Goal: Find contact information: Find contact information

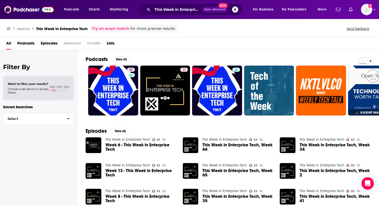
click at [163, 13] on div "This Week in Enterprise Tech Open Advanced New" at bounding box center [190, 10] width 104 height 12
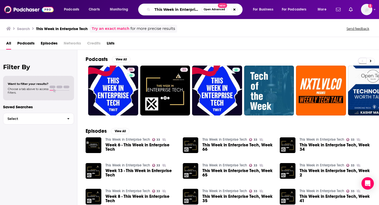
click at [161, 12] on input "This Week in Enterprise Tech" at bounding box center [176, 9] width 49 height 8
paste input "Data Engineering Podcast"
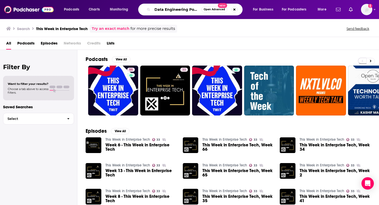
scroll to position [0, 5]
type input "Data Engineering Podcast"
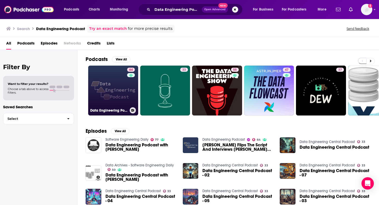
click at [123, 89] on link "64 Data Engineering Podcast" at bounding box center [113, 91] width 50 height 50
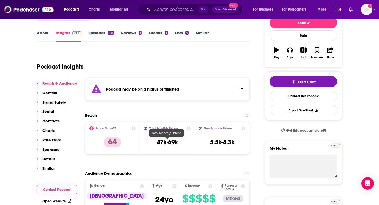
scroll to position [81, 0]
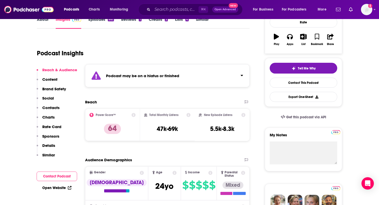
click at [162, 71] on div "Podcast may be on a hiatus or finished" at bounding box center [167, 75] width 164 height 23
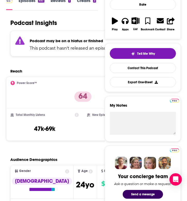
scroll to position [0, 0]
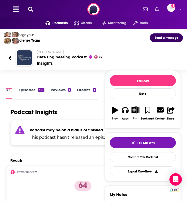
click at [30, 11] on icon at bounding box center [30, 9] width 5 height 5
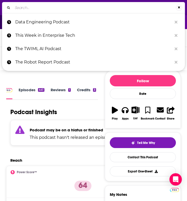
type input "Digital Stratosphere"
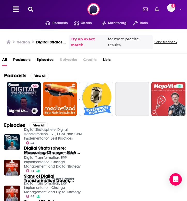
click at [24, 97] on link "53 Digital Stratosphere: Digital Transformation, ERP, HCM, and CRM Implementati…" at bounding box center [24, 99] width 34 height 34
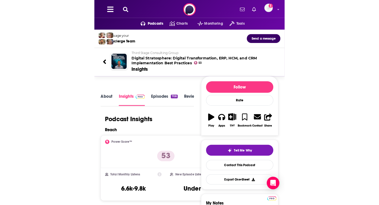
scroll to position [10, 0]
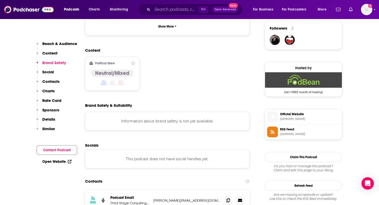
click at [63, 150] on button "Contact Podcast" at bounding box center [57, 151] width 40 height 10
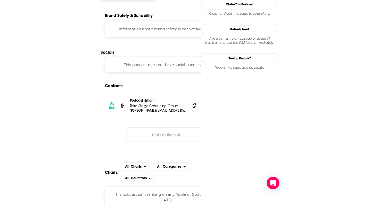
scroll to position [0, 0]
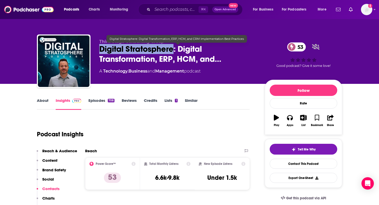
drag, startPoint x: 173, startPoint y: 50, endPoint x: 99, endPoint y: 50, distance: 73.9
click at [99, 50] on div "Third Stage Consulting Group Digital Stratosphere: Digital Transformation, ERP,…" at bounding box center [189, 63] width 305 height 56
copy h2 "Digital Stratosphere"
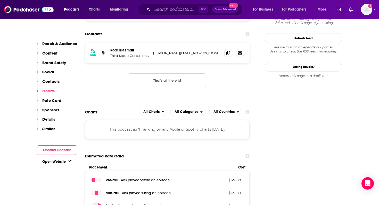
scroll to position [522, 0]
click at [58, 152] on button "Contact Podcast" at bounding box center [57, 151] width 40 height 10
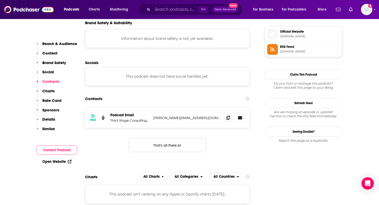
scroll to position [457, 0]
click at [178, 116] on p "[PERSON_NAME][EMAIL_ADDRESS][DOMAIN_NAME]" at bounding box center [186, 118] width 67 height 4
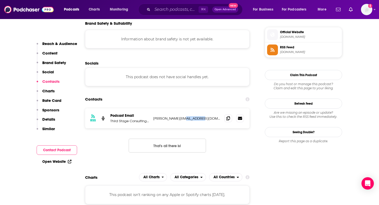
click at [178, 116] on p "[PERSON_NAME][EMAIL_ADDRESS][DOMAIN_NAME]" at bounding box center [186, 118] width 67 height 4
copy div "[PERSON_NAME][EMAIL_ADDRESS][DOMAIN_NAME] [PERSON_NAME][EMAIL_ADDRESS][DOMAIN_N…"
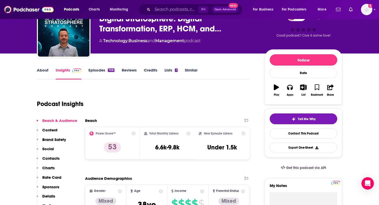
scroll to position [31, 0]
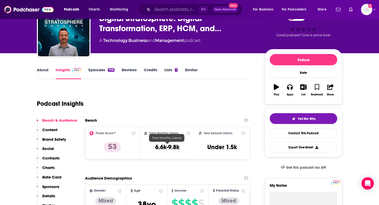
click at [167, 148] on h3 "6.6k-9.8k" at bounding box center [167, 147] width 24 height 8
copy div "6.6k-9.8k"
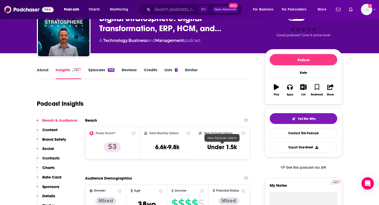
click at [222, 149] on h3 "Under 1.5k" at bounding box center [222, 147] width 30 height 8
copy div "Under 1.5k Export One-Sheet"
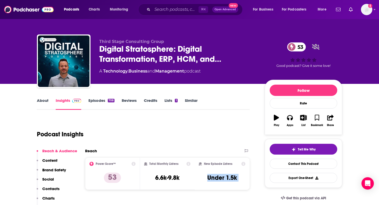
click at [39, 98] on link "About" at bounding box center [43, 104] width 12 height 12
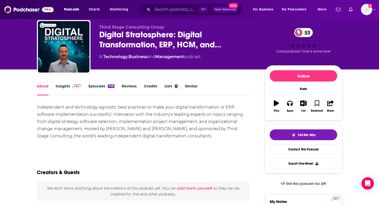
scroll to position [27, 0]
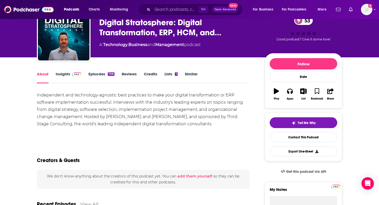
drag, startPoint x: 199, startPoint y: 123, endPoint x: 26, endPoint y: 94, distance: 176.4
copy div "Independent and technology-agnostic best practices to make your digital transfo…"
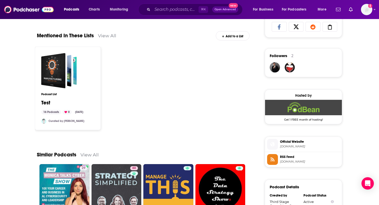
scroll to position [315, 0]
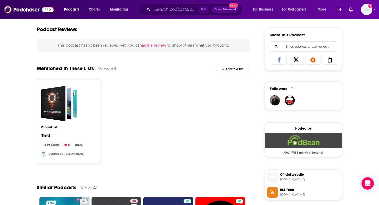
click at [4, 53] on div "About Insights Episodes 708 Reviews Credits Lists 1 Similar Independent and tec…" at bounding box center [189, 78] width 379 height 618
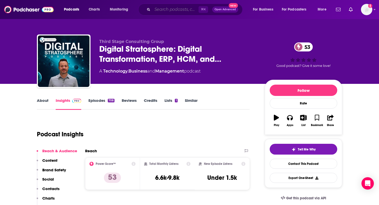
click at [177, 11] on input "Search podcasts, credits, & more..." at bounding box center [175, 9] width 46 height 8
paste input "Experiencing Data"
type input "Experiencing Data"
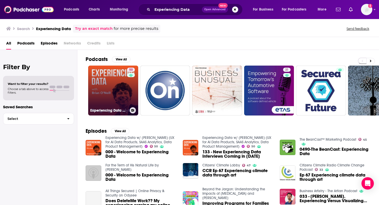
click at [102, 99] on link "50 Experiencing Data w/ [PERSON_NAME] (UX for AI Data Products, SAAS Analytics,…" at bounding box center [113, 91] width 50 height 50
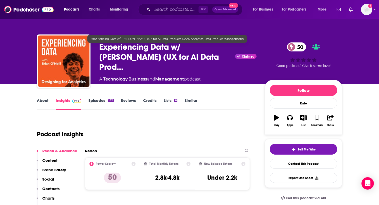
click at [127, 58] on span "Experiencing Data w/ [PERSON_NAME] (UX for AI Data Prod…" at bounding box center [166, 57] width 134 height 30
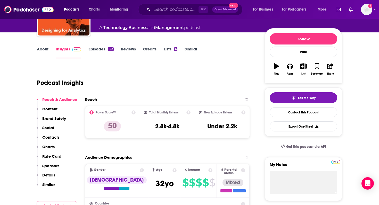
scroll to position [132, 0]
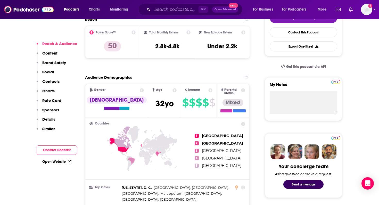
click at [51, 164] on link "Open Website" at bounding box center [56, 162] width 29 height 4
click at [63, 153] on button "Contact Podcast" at bounding box center [57, 151] width 40 height 10
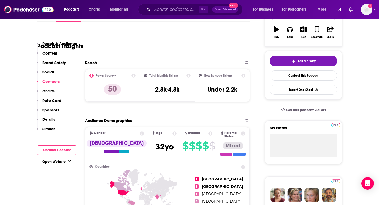
scroll to position [0, 0]
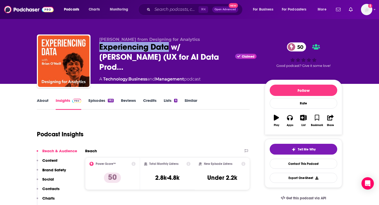
drag, startPoint x: 167, startPoint y: 49, endPoint x: 96, endPoint y: 52, distance: 71.9
click at [96, 52] on div "[PERSON_NAME] from Designing for Analytics Experiencing Data w/ [PERSON_NAME] (…" at bounding box center [189, 63] width 305 height 56
copy h2 "Experiencing Data"
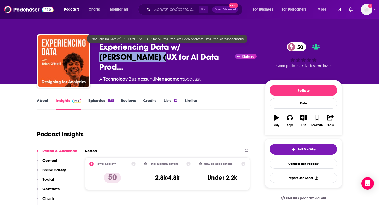
drag, startPoint x: 184, startPoint y: 48, endPoint x: 124, endPoint y: 57, distance: 60.2
click at [124, 57] on span "Experiencing Data w/ [PERSON_NAME] (UX for AI Data Prod…" at bounding box center [166, 57] width 134 height 30
copy h2 "[PERSON_NAME]"
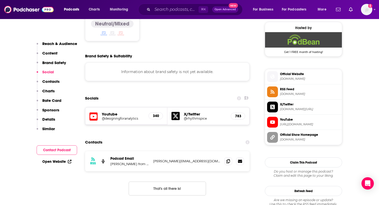
scroll to position [418, 0]
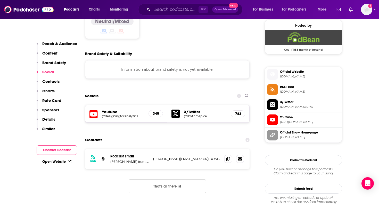
click at [185, 157] on p "[PERSON_NAME][EMAIL_ADDRESS][DOMAIN_NAME]" at bounding box center [186, 159] width 67 height 4
copy div "[PERSON_NAME][EMAIL_ADDRESS][DOMAIN_NAME] [PERSON_NAME][EMAIL_ADDRESS][DOMAIN_N…"
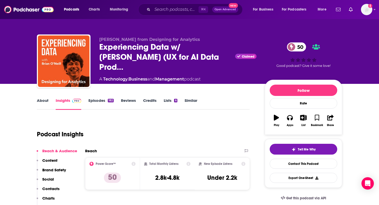
scroll to position [65, 0]
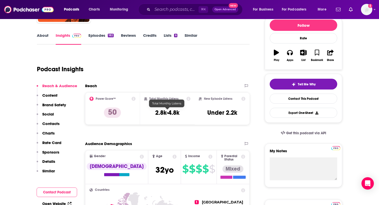
click at [164, 112] on h3 "2.8k-4.8k" at bounding box center [167, 113] width 24 height 8
copy div "2.8k-4.8k"
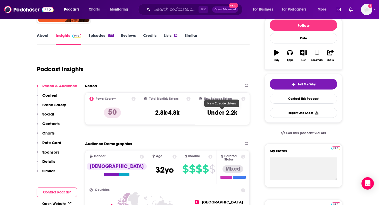
click at [222, 115] on h3 "Under 2.2k" at bounding box center [222, 113] width 30 height 8
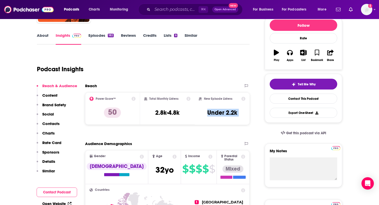
click at [43, 34] on link "About" at bounding box center [43, 39] width 12 height 12
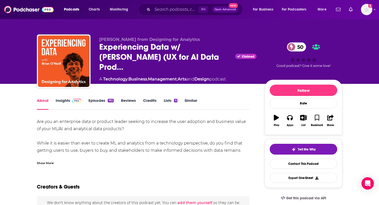
click at [45, 160] on div "Show More" at bounding box center [143, 161] width 213 height 9
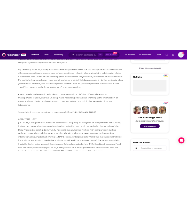
scroll to position [162, 0]
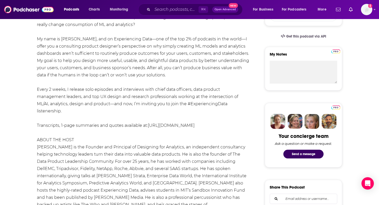
drag, startPoint x: 172, startPoint y: 76, endPoint x: 29, endPoint y: 38, distance: 147.5
copy div "My name is [PERSON_NAME], and on Experiencing Data—one of the top 2% of podcast…"
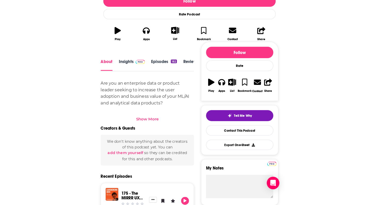
scroll to position [0, 0]
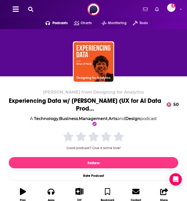
click at [31, 10] on icon at bounding box center [30, 9] width 5 height 5
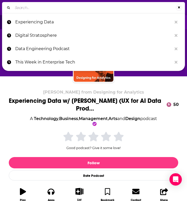
type input "The Official SaaStr Podcast"
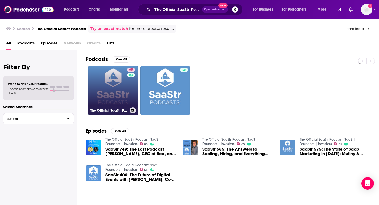
click at [114, 103] on link "65 The Official SaaStr Podcast: SaaS | Founders | Investors" at bounding box center [113, 91] width 50 height 50
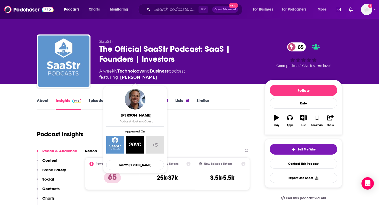
click at [184, 66] on div "SaaStr The Official SaaStr Podcast: SaaS | Founders | Investors 65 A weekly Tec…" at bounding box center [177, 59] width 157 height 41
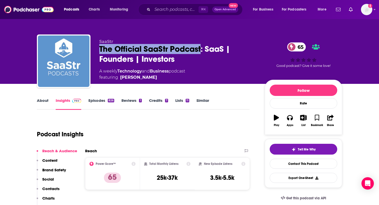
drag, startPoint x: 201, startPoint y: 49, endPoint x: 92, endPoint y: 52, distance: 108.8
click at [92, 52] on div "SaaStr The Official SaaStr Podcast: SaaS | Founders | Investors 65 A weekly Tec…" at bounding box center [189, 63] width 305 height 56
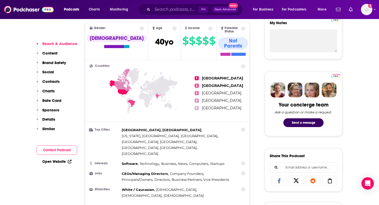
scroll to position [196, 0]
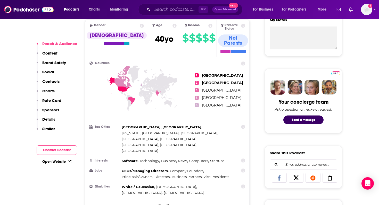
click at [51, 149] on button "Contact Podcast" at bounding box center [57, 151] width 40 height 10
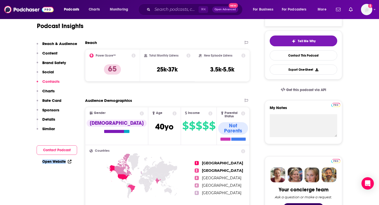
scroll to position [0, 0]
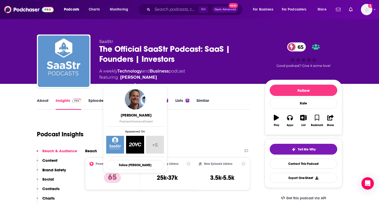
click at [149, 80] on span "featuring [PERSON_NAME]" at bounding box center [142, 77] width 86 height 6
click at [133, 105] on img "Jason Lemkin" at bounding box center [135, 99] width 21 height 21
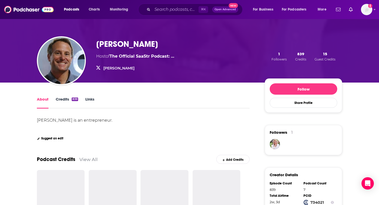
scroll to position [21, 0]
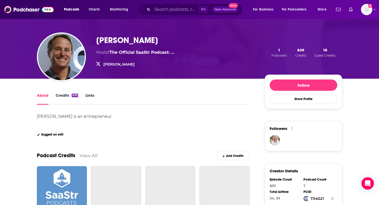
click at [92, 94] on link "Links" at bounding box center [89, 99] width 9 height 12
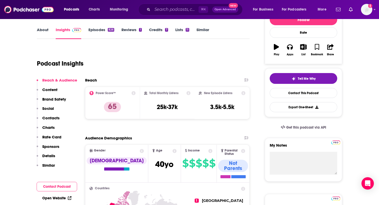
scroll to position [120, 0]
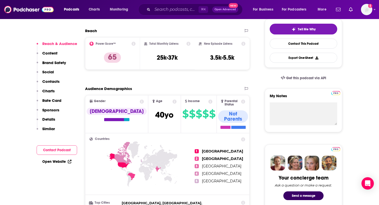
click at [50, 150] on button "Contact Podcast" at bounding box center [57, 151] width 40 height 10
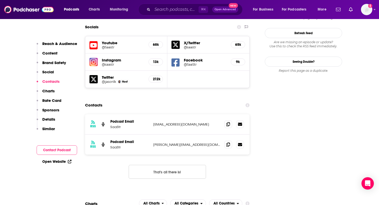
scroll to position [589, 0]
click at [227, 142] on icon at bounding box center [228, 144] width 4 height 4
click at [228, 122] on icon at bounding box center [228, 124] width 4 height 4
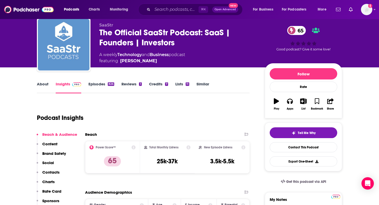
scroll to position [30, 0]
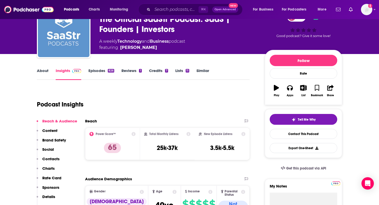
click at [162, 145] on h3 "25k-37k" at bounding box center [167, 148] width 21 height 8
click at [221, 148] on h3 "3.5k-5.5k" at bounding box center [222, 148] width 24 height 8
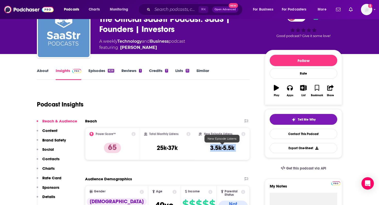
click at [221, 148] on h3 "3.5k-5.5k" at bounding box center [222, 148] width 24 height 8
click at [44, 71] on link "About" at bounding box center [43, 74] width 12 height 12
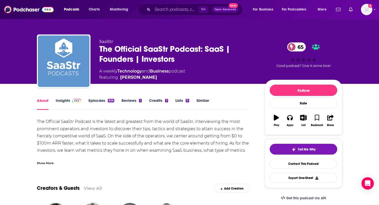
click at [45, 164] on div "Show More" at bounding box center [45, 162] width 17 height 5
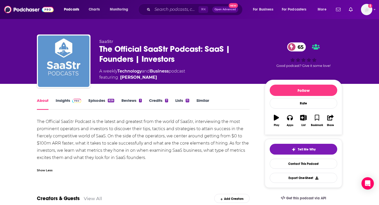
click at [93, 141] on div "The Official SaaStr Podcast is the latest and greatest from the world of SaaStr…" at bounding box center [143, 139] width 213 height 43
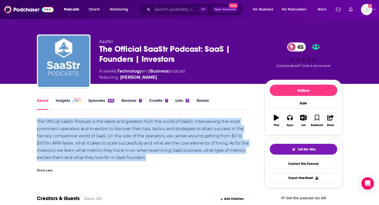
click at [93, 141] on div "The Official SaaStr Podcast is the latest and greatest from the world of SaaStr…" at bounding box center [143, 139] width 213 height 43
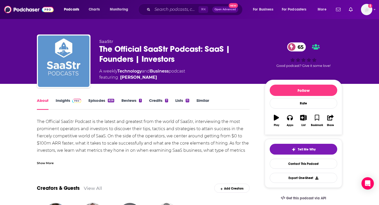
click at [146, 9] on div "⌘ K Open Advanced New" at bounding box center [190, 10] width 104 height 12
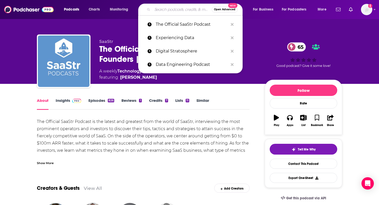
click at [157, 9] on input "Search podcasts, credits, & more..." at bounding box center [181, 9] width 59 height 8
paste input "AI and the Future of Work"
type input "AI and the Future of Work"
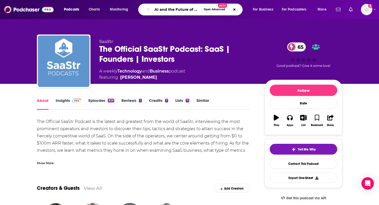
scroll to position [0, 5]
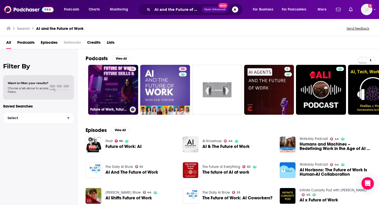
click at [119, 92] on link "38 Future of Work, Future Skills & AI" at bounding box center [113, 90] width 50 height 50
